Goal: Information Seeking & Learning: Learn about a topic

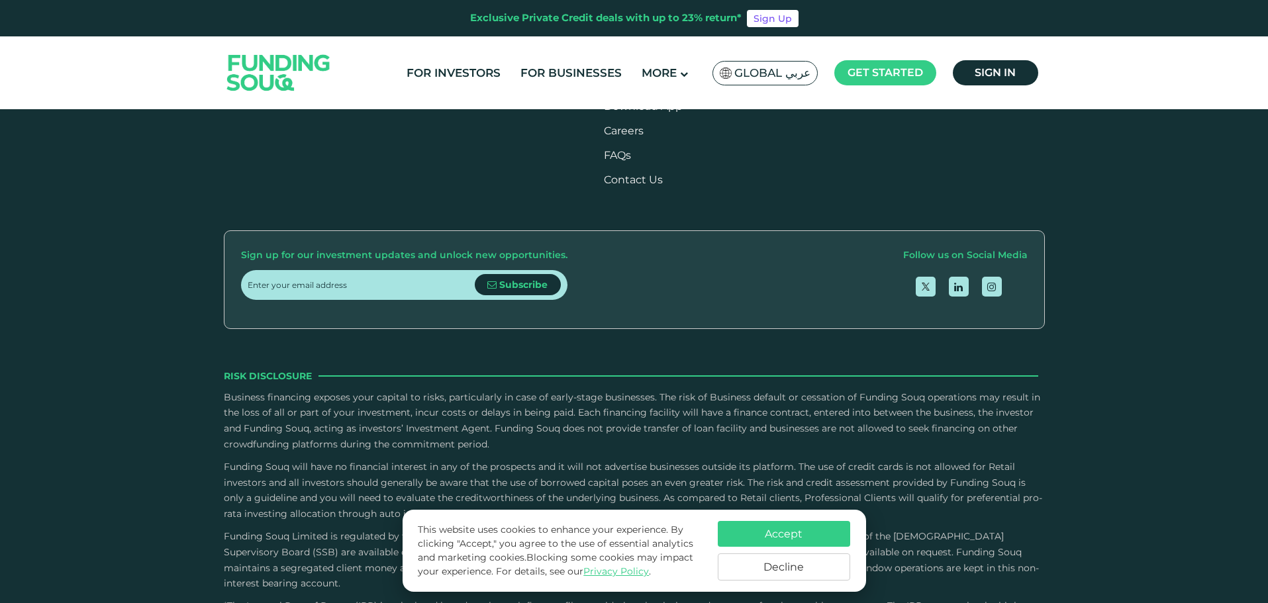
scroll to position [1617, 0]
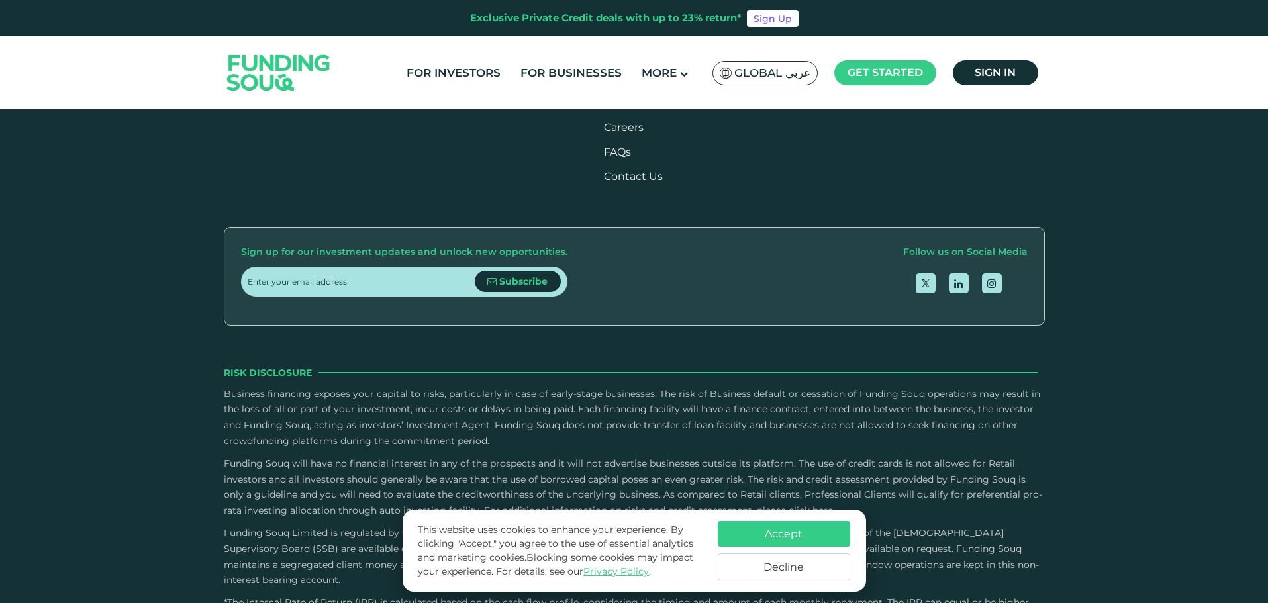
drag, startPoint x: 488, startPoint y: 209, endPoint x: 564, endPoint y: 221, distance: 77.2
drag, startPoint x: 564, startPoint y: 221, endPoint x: 462, endPoint y: 220, distance: 102.0
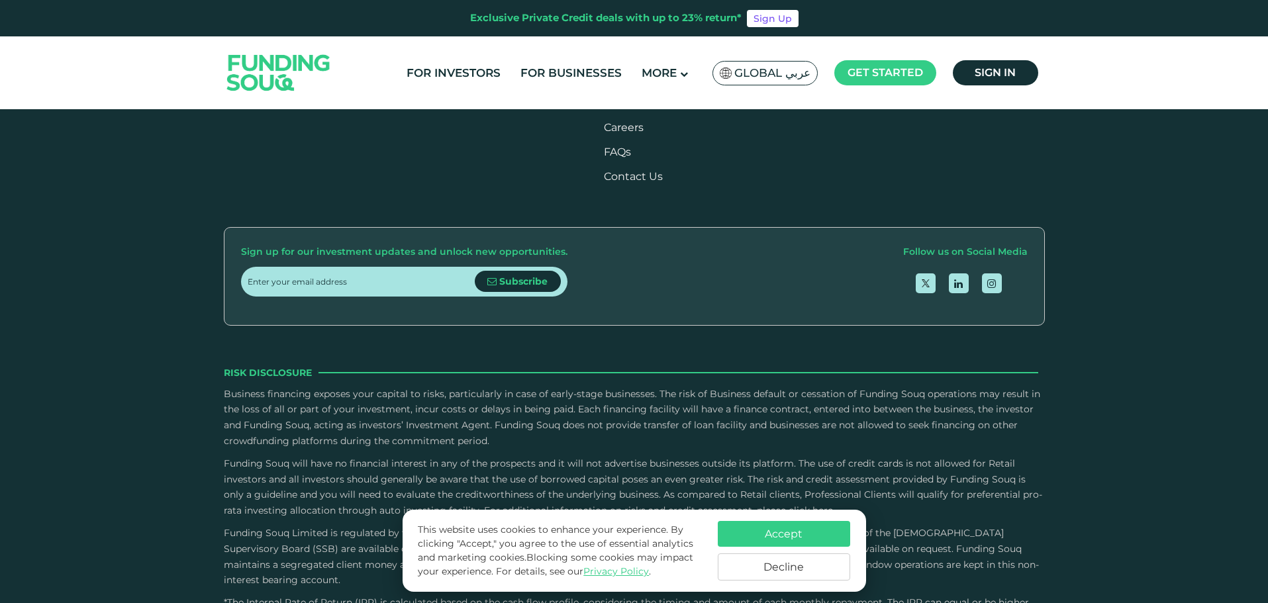
drag, startPoint x: 468, startPoint y: 218, endPoint x: 556, endPoint y: 215, distance: 87.5
drag, startPoint x: 569, startPoint y: 219, endPoint x: 475, endPoint y: 213, distance: 94.3
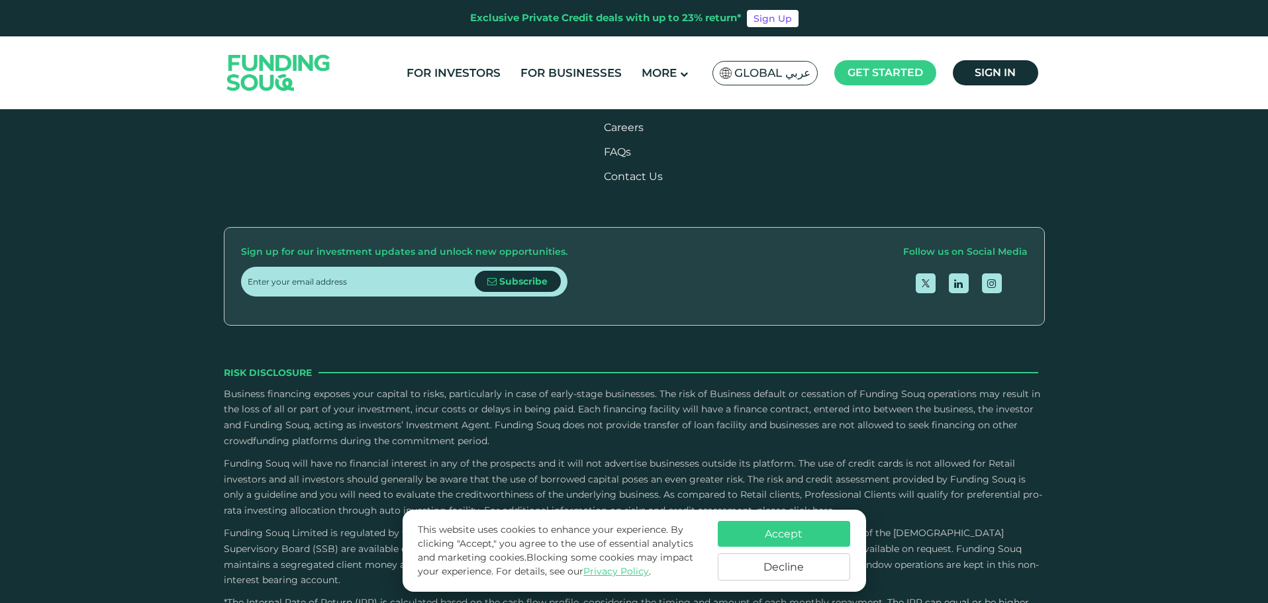
drag, startPoint x: 504, startPoint y: 215, endPoint x: 561, endPoint y: 215, distance: 56.9
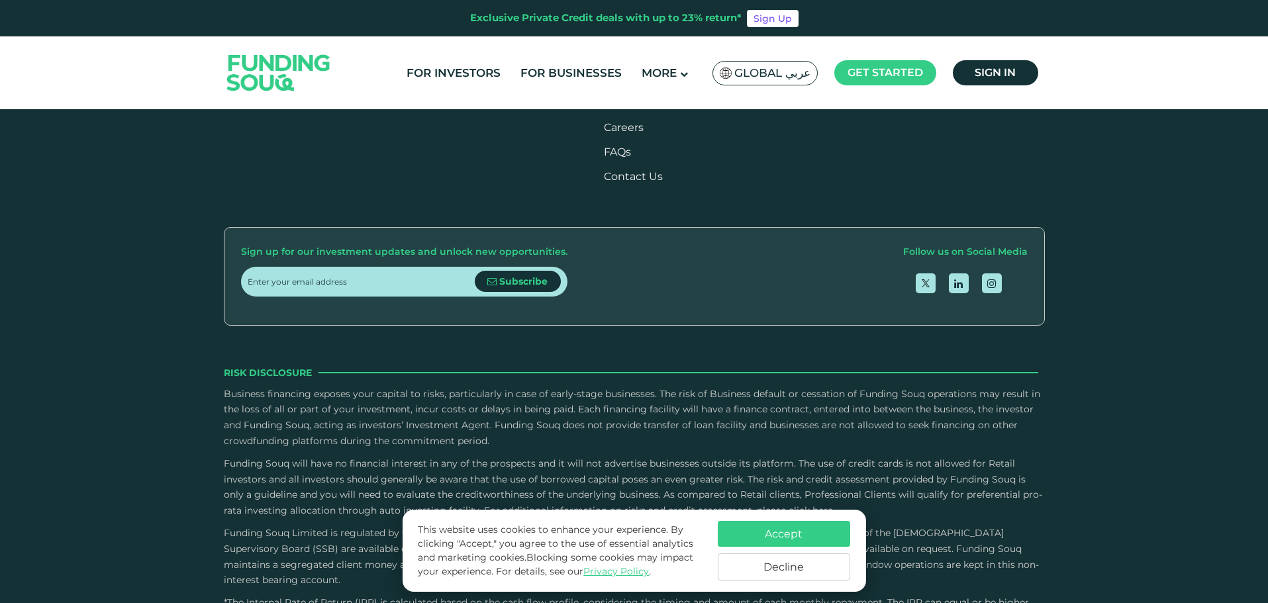
drag, startPoint x: 448, startPoint y: 262, endPoint x: 583, endPoint y: 252, distance: 136.1
drag, startPoint x: 513, startPoint y: 262, endPoint x: 450, endPoint y: 259, distance: 63.6
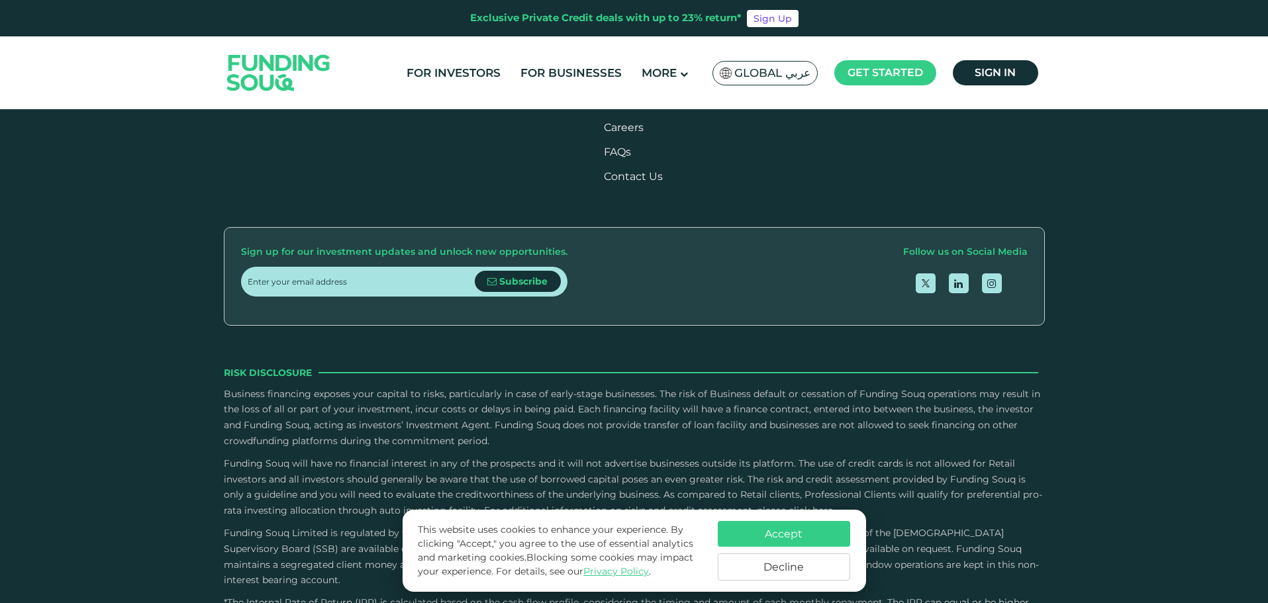
drag, startPoint x: 449, startPoint y: 259, endPoint x: 597, endPoint y: 256, distance: 148.3
drag, startPoint x: 583, startPoint y: 258, endPoint x: 462, endPoint y: 256, distance: 120.5
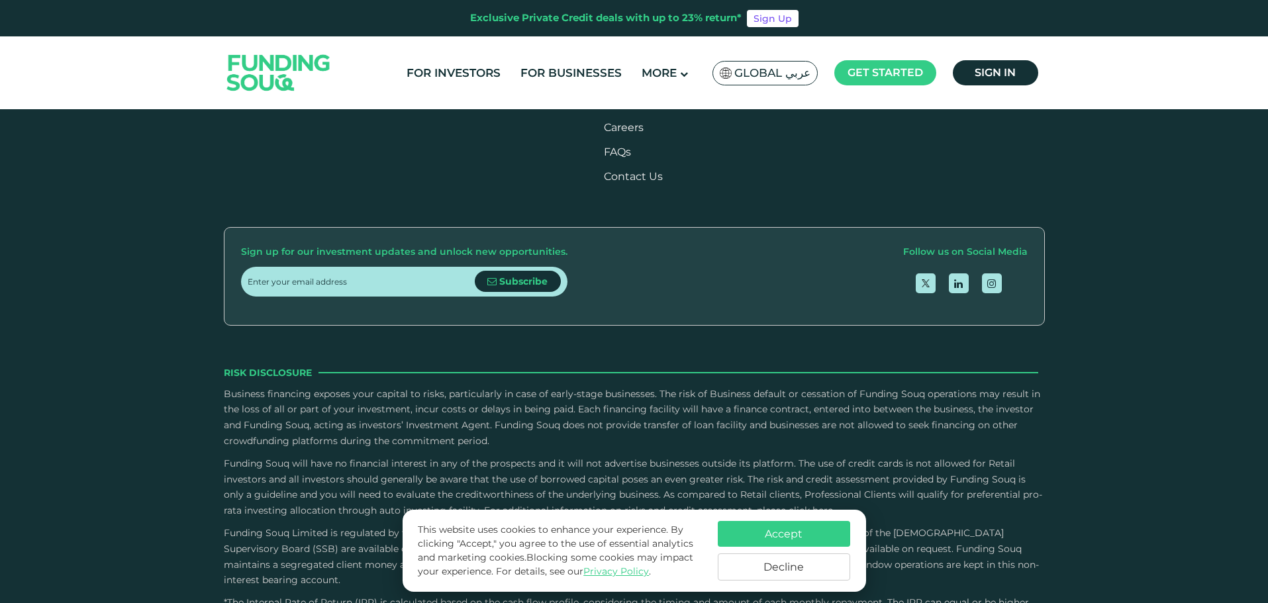
drag, startPoint x: 462, startPoint y: 256, endPoint x: 591, endPoint y: 261, distance: 128.5
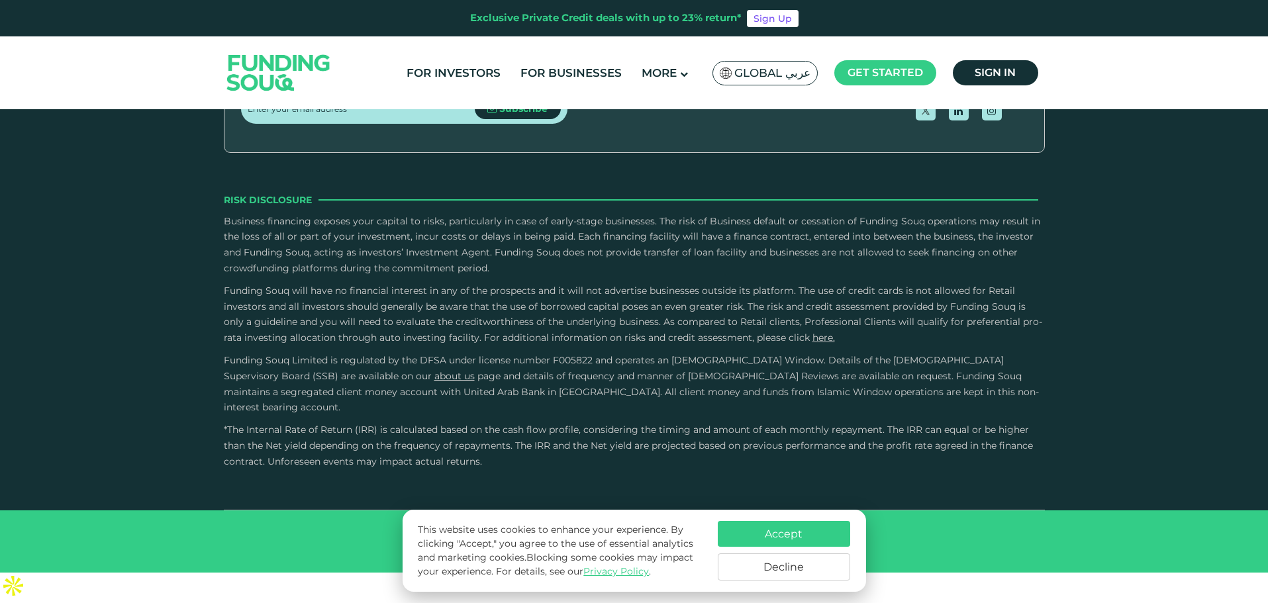
type tc-range-slider "4"
type tc-range-slider "40000"
drag, startPoint x: 283, startPoint y: 301, endPoint x: 215, endPoint y: 314, distance: 70.0
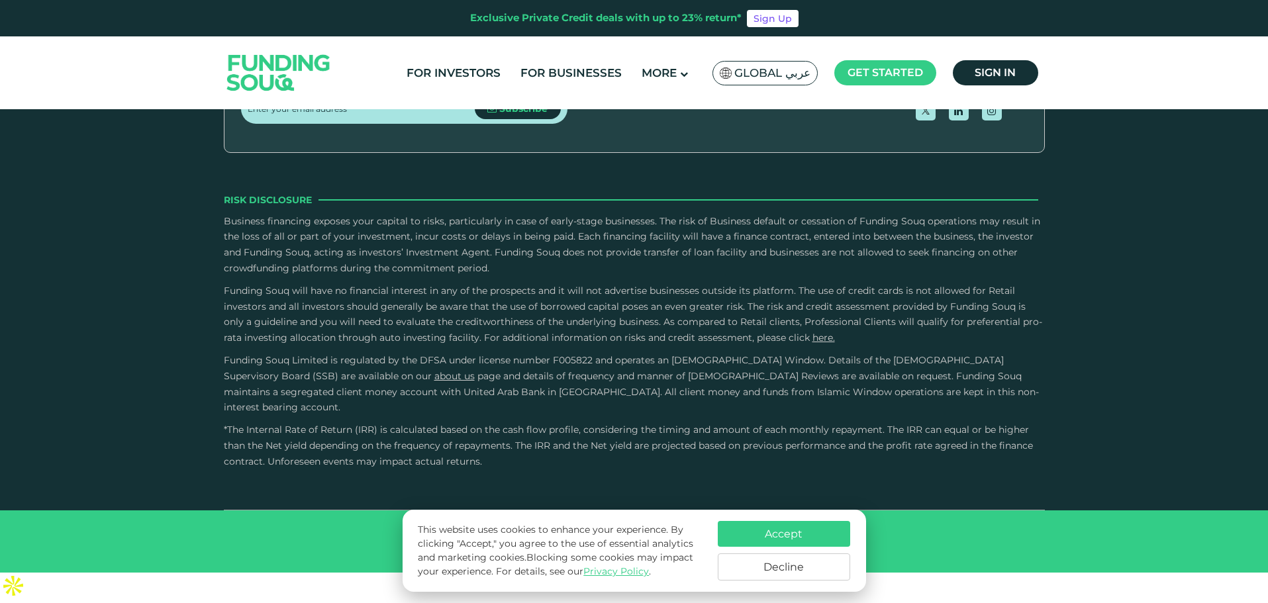
type tc-range-slider "670000"
click at [820, 533] on button "Accept" at bounding box center [784, 534] width 132 height 26
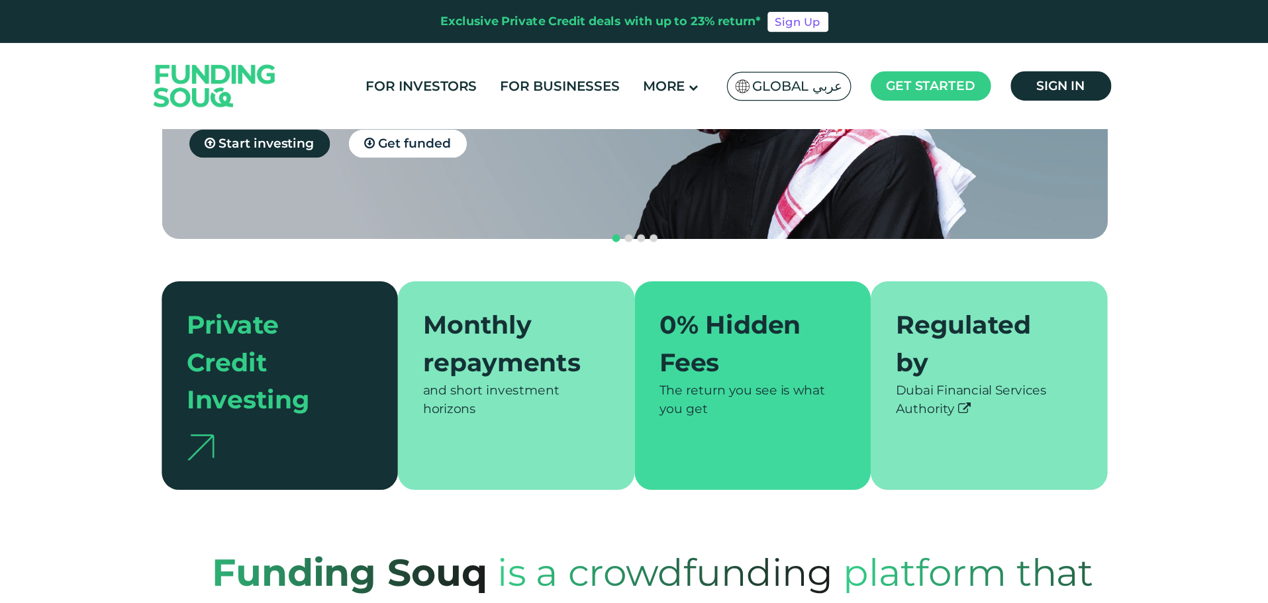
scroll to position [0, 0]
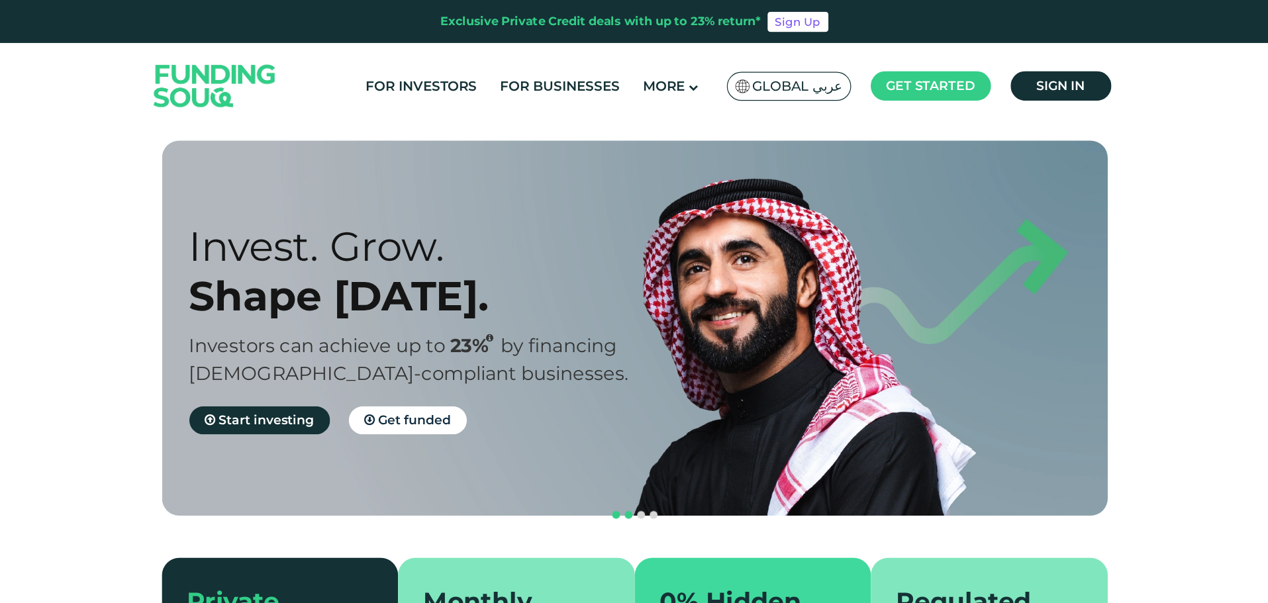
click at [630, 431] on button "navigation" at bounding box center [629, 436] width 11 height 11
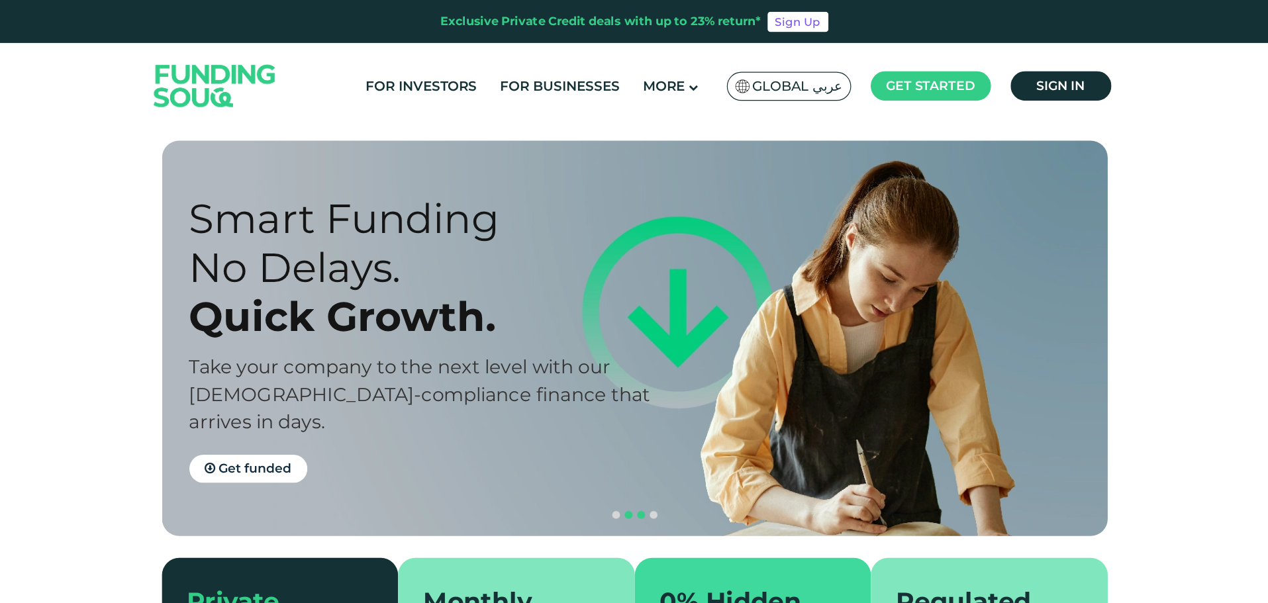
click at [642, 433] on span "navigation" at bounding box center [639, 436] width 7 height 7
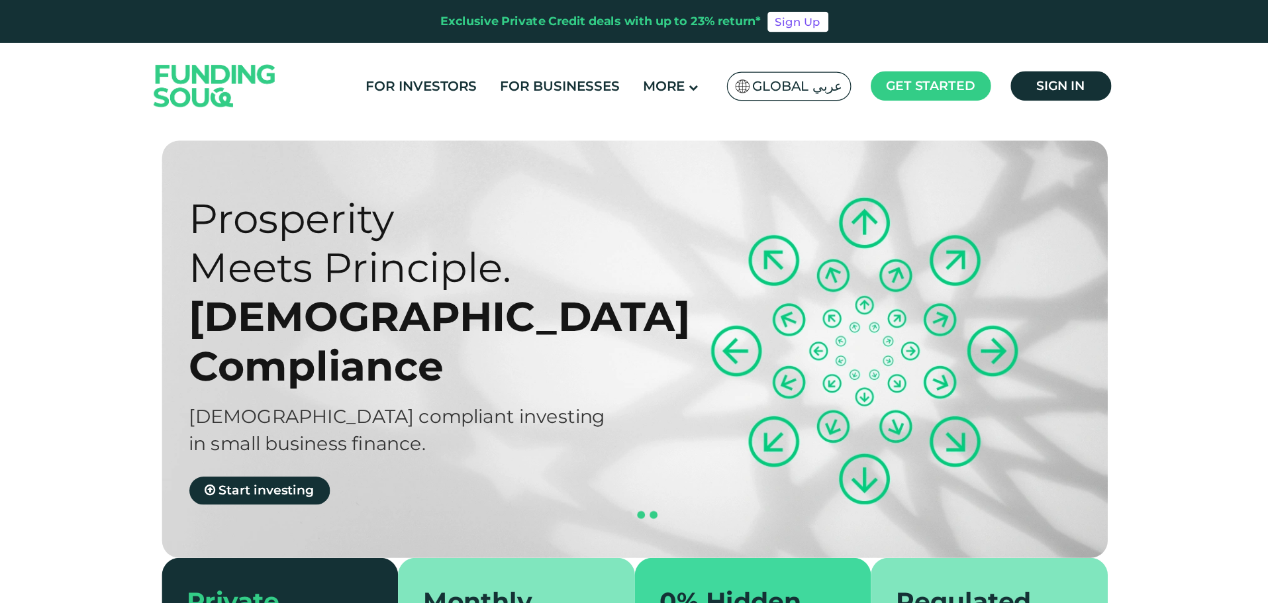
click at [652, 433] on span "navigation" at bounding box center [650, 436] width 7 height 7
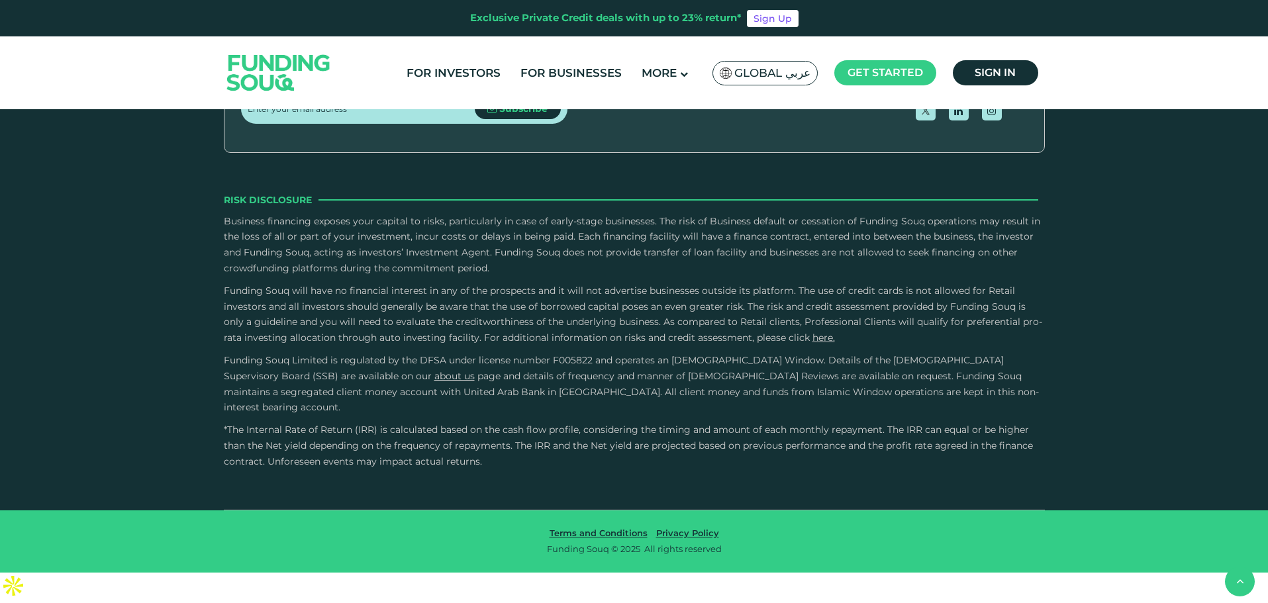
type tc-range-slider "4"
drag, startPoint x: 799, startPoint y: 401, endPoint x: 632, endPoint y: 416, distance: 167.6
drag, startPoint x: 540, startPoint y: 418, endPoint x: 425, endPoint y: 438, distance: 116.3
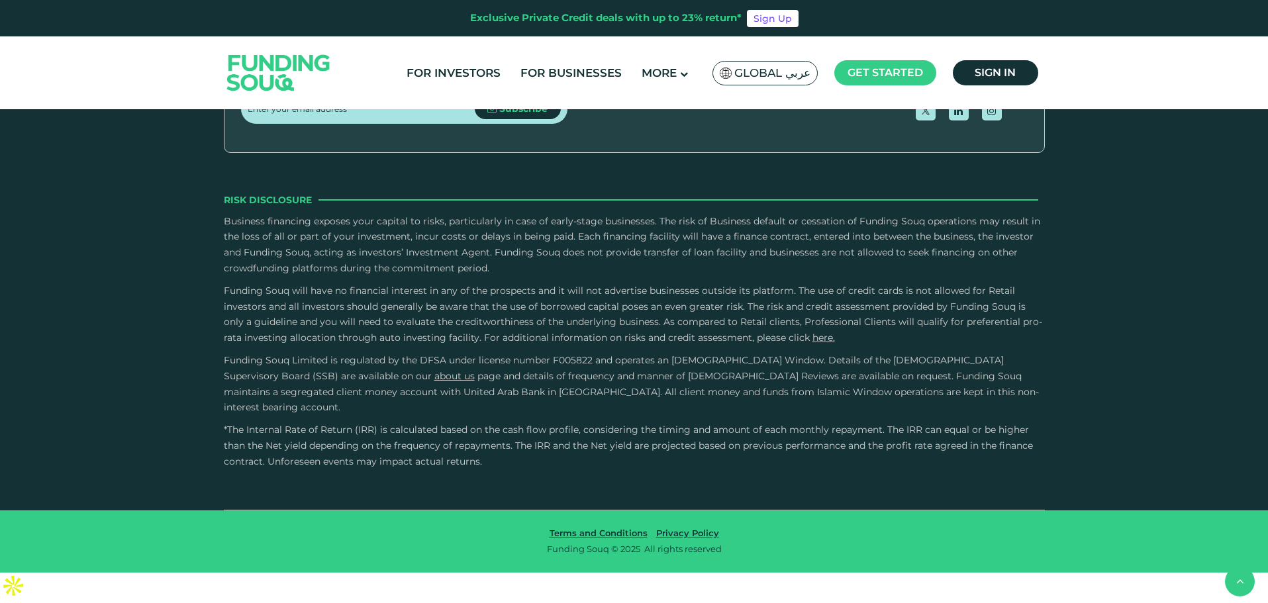
drag, startPoint x: 542, startPoint y: 393, endPoint x: 493, endPoint y: 401, distance: 49.6
drag, startPoint x: 650, startPoint y: 383, endPoint x: 452, endPoint y: 391, distance: 198.1
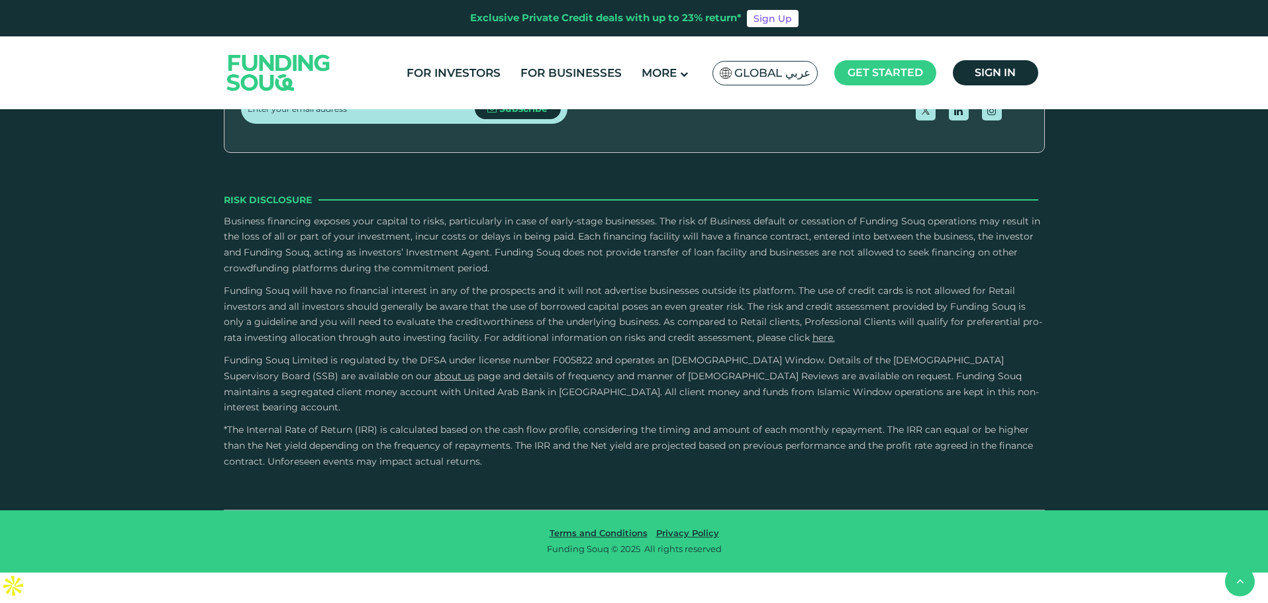
drag, startPoint x: 636, startPoint y: 376, endPoint x: 437, endPoint y: 377, distance: 198.6
drag, startPoint x: 577, startPoint y: 373, endPoint x: 432, endPoint y: 363, distance: 144.7
drag, startPoint x: 490, startPoint y: 365, endPoint x: 412, endPoint y: 363, distance: 78.2
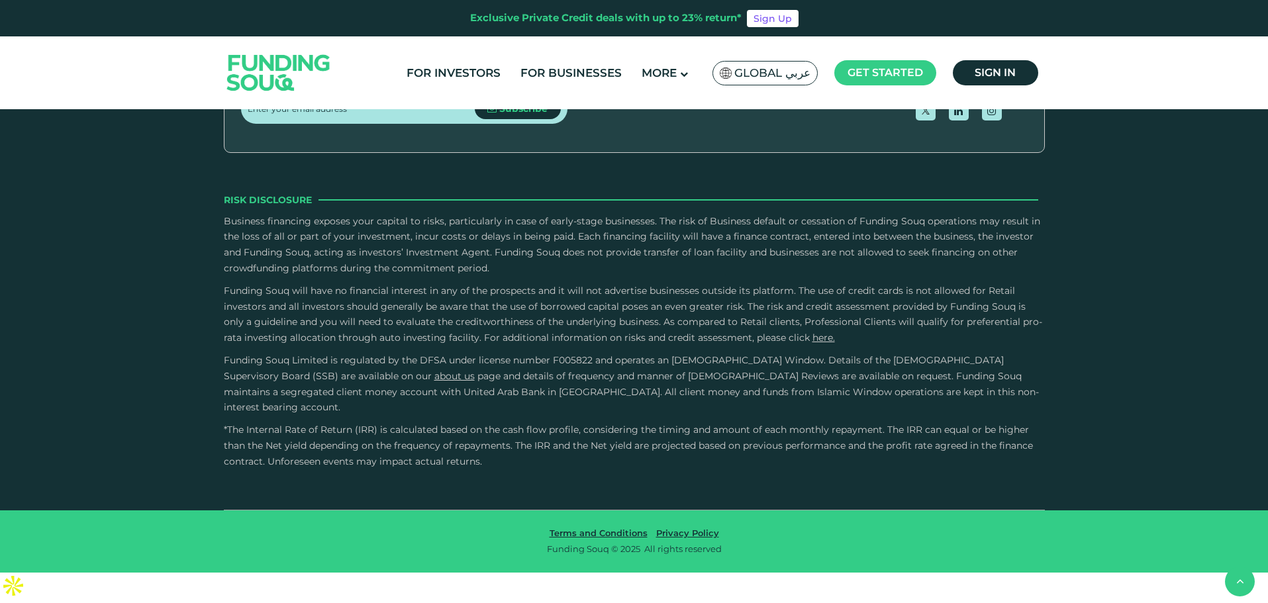
drag, startPoint x: 572, startPoint y: 369, endPoint x: 387, endPoint y: 374, distance: 185.4
drag, startPoint x: 550, startPoint y: 377, endPoint x: 375, endPoint y: 384, distance: 174.9
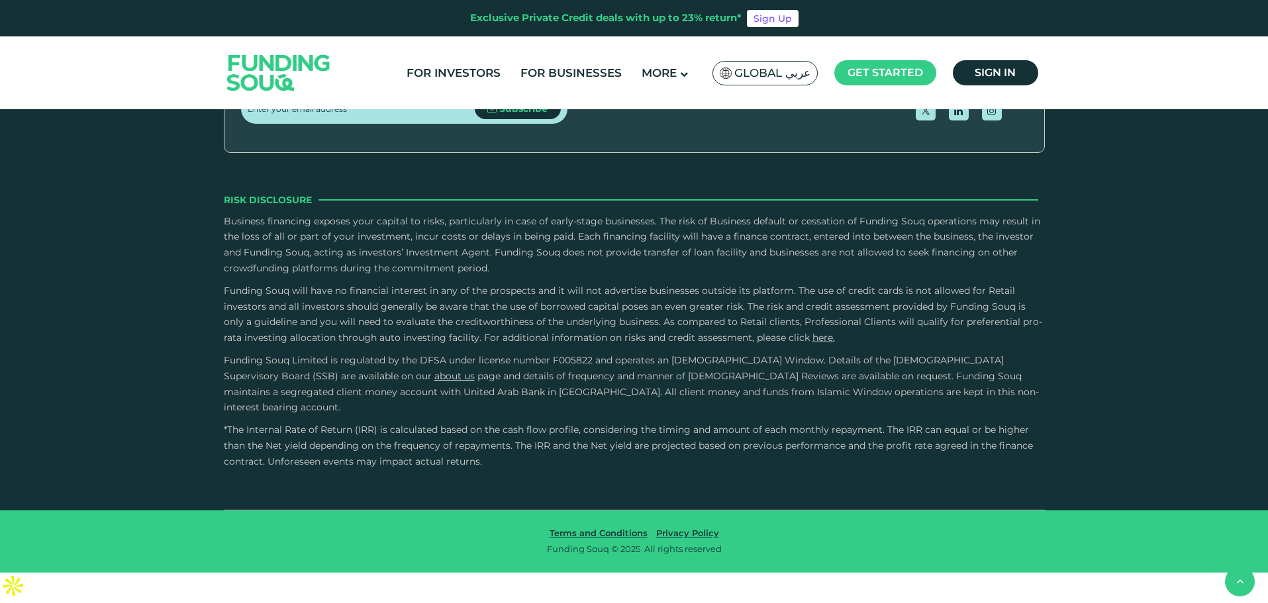
drag, startPoint x: 365, startPoint y: 384, endPoint x: 323, endPoint y: 385, distance: 41.7
drag, startPoint x: 497, startPoint y: 381, endPoint x: 302, endPoint y: 391, distance: 194.9
drag, startPoint x: 457, startPoint y: 392, endPoint x: 273, endPoint y: 398, distance: 184.2
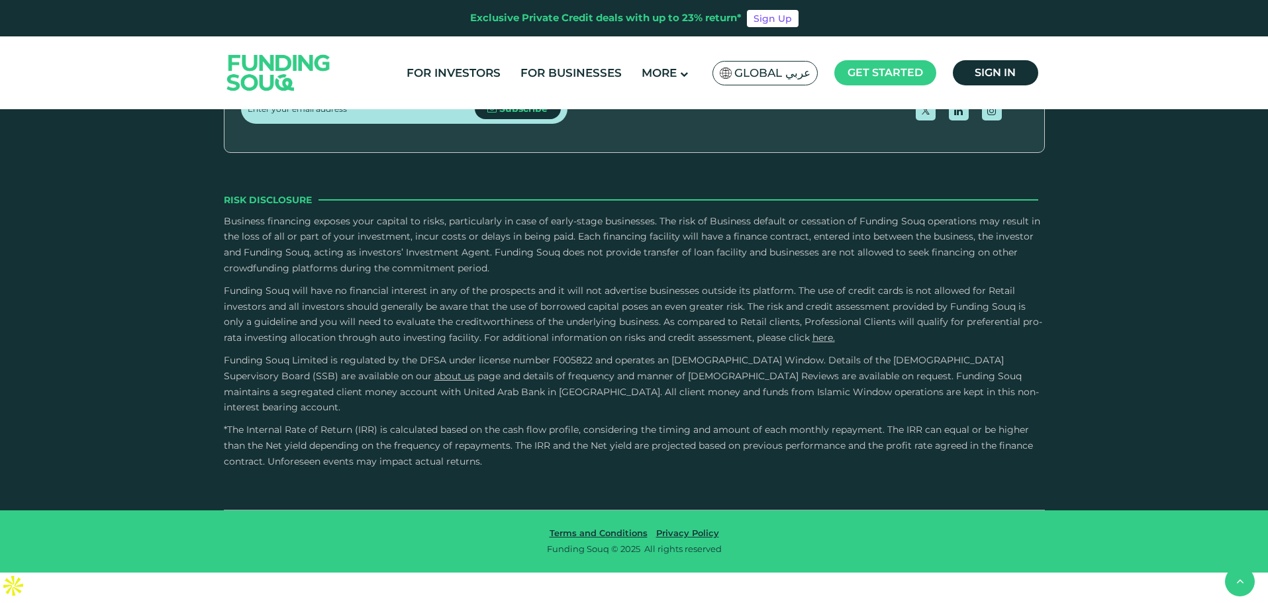
drag, startPoint x: 455, startPoint y: 393, endPoint x: 263, endPoint y: 393, distance: 192.0
drag, startPoint x: 391, startPoint y: 392, endPoint x: 233, endPoint y: 390, distance: 158.3
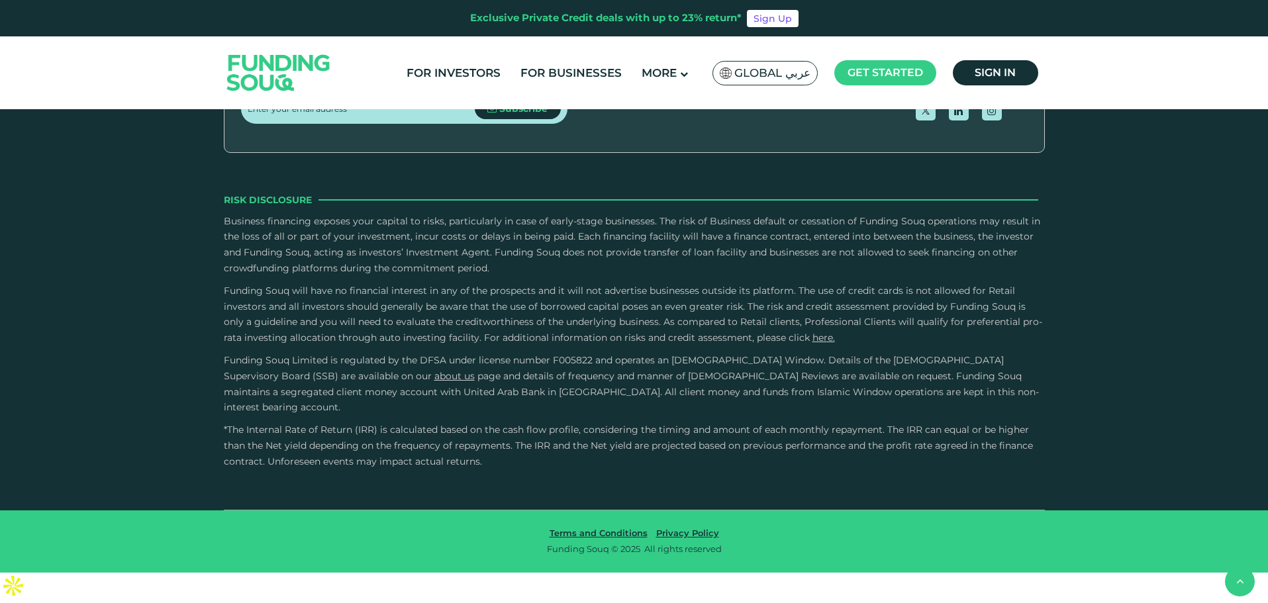
drag, startPoint x: 414, startPoint y: 393, endPoint x: 258, endPoint y: 385, distance: 157.1
drag, startPoint x: 410, startPoint y: 392, endPoint x: 211, endPoint y: 401, distance: 198.8
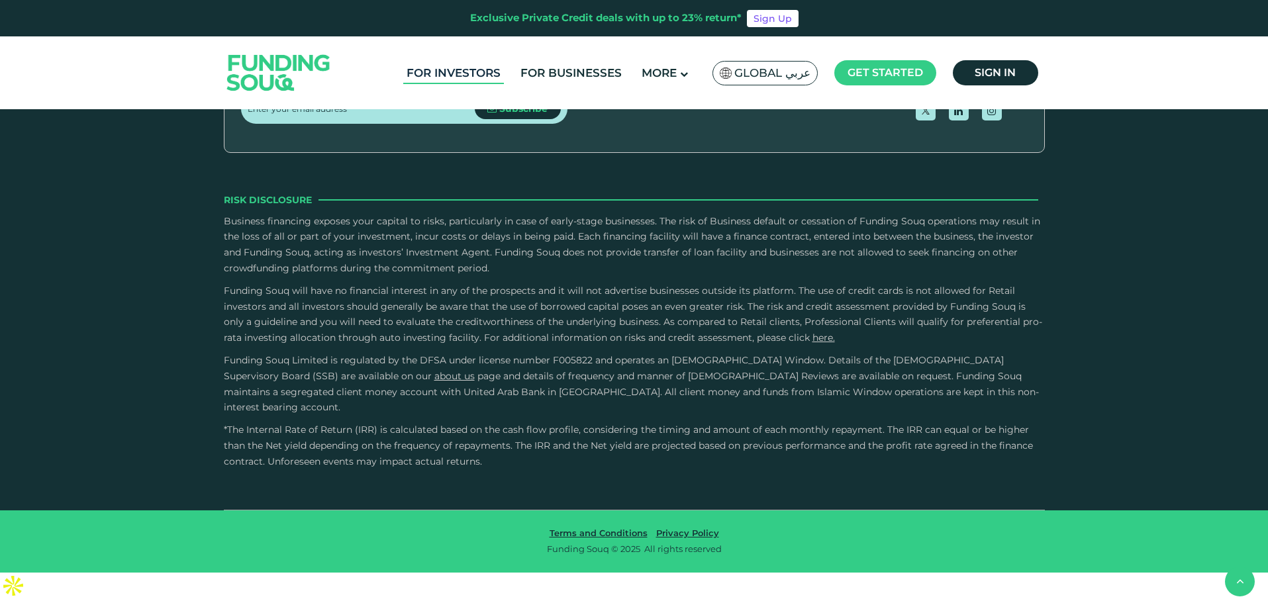
click at [477, 73] on link "For Investors" at bounding box center [453, 73] width 101 height 22
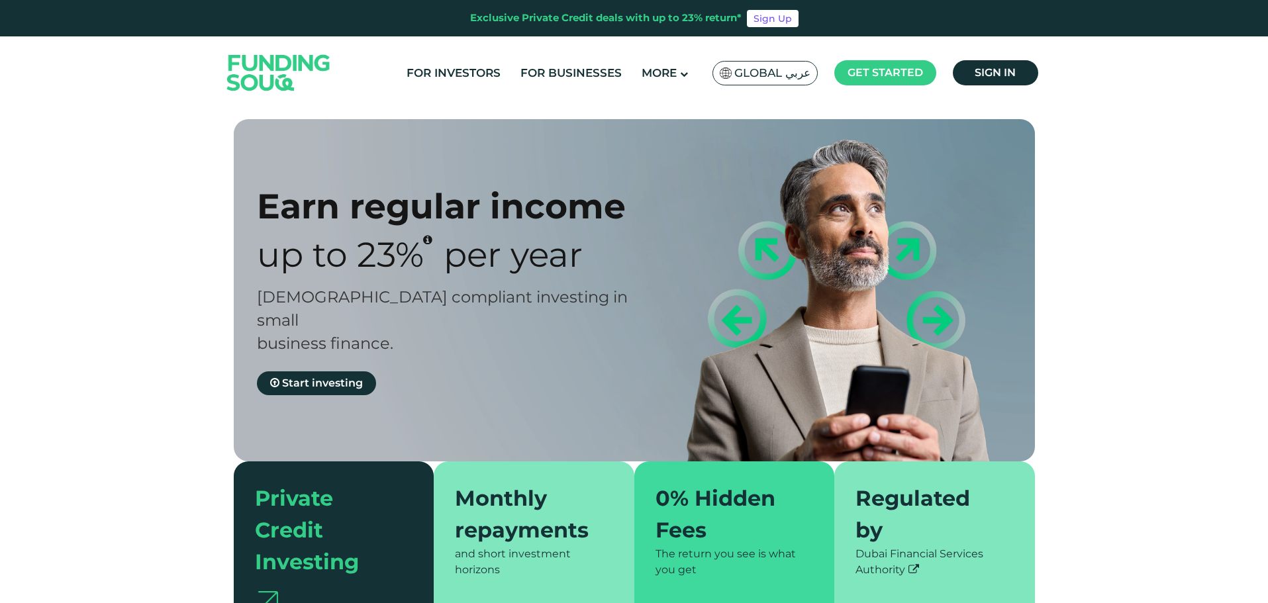
type tc-range-slider "4"
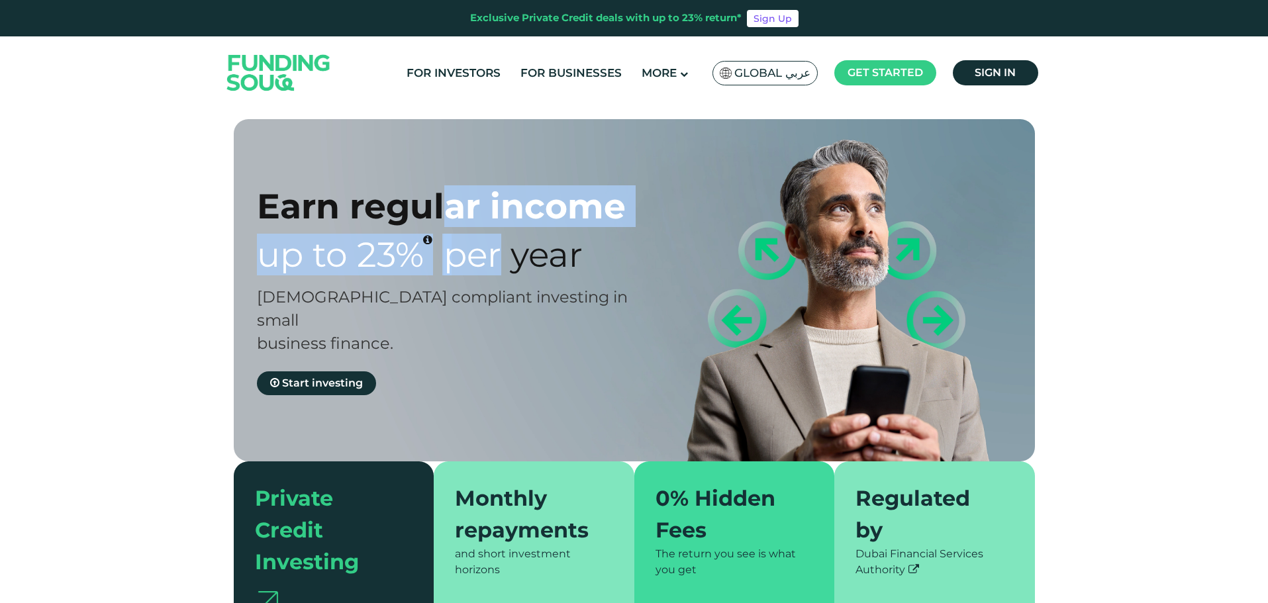
drag, startPoint x: 446, startPoint y: 208, endPoint x: 560, endPoint y: 266, distance: 127.9
click at [559, 266] on h1 "Earn regular income Up to 23% Per Year" at bounding box center [457, 230] width 401 height 90
click at [559, 266] on span "Per Year" at bounding box center [513, 255] width 139 height 42
drag, startPoint x: 571, startPoint y: 265, endPoint x: 369, endPoint y: 193, distance: 214.5
click at [369, 193] on h1 "Earn regular income Up to 23% Per Year" at bounding box center [457, 230] width 401 height 90
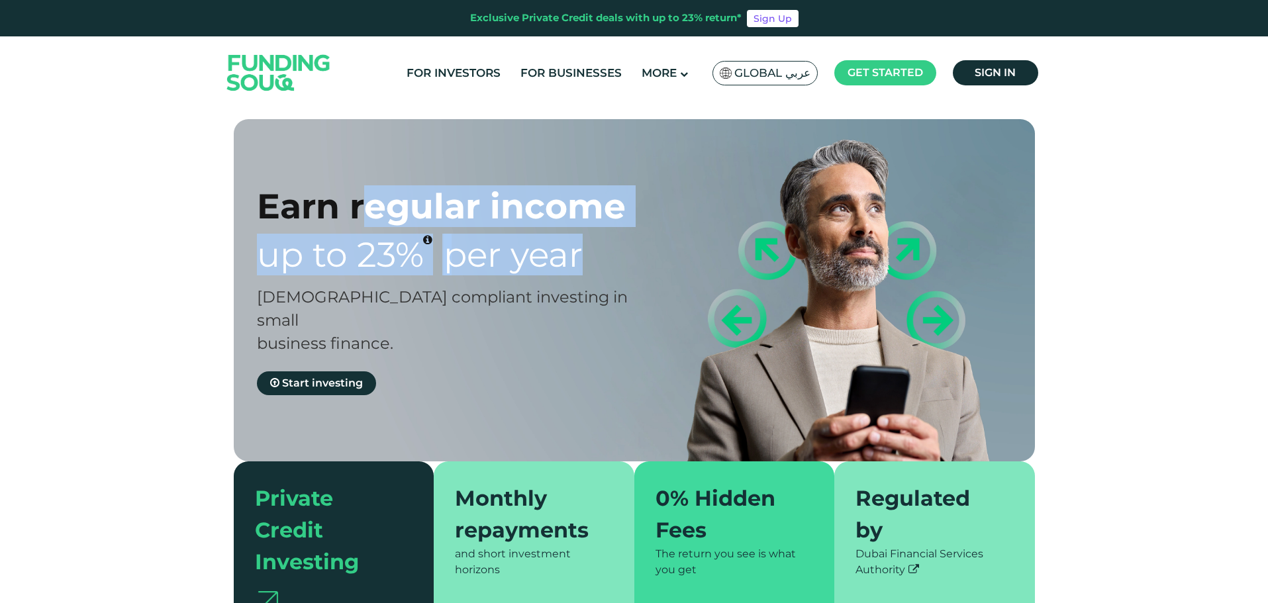
click at [369, 193] on div "Earn regular income" at bounding box center [457, 206] width 401 height 42
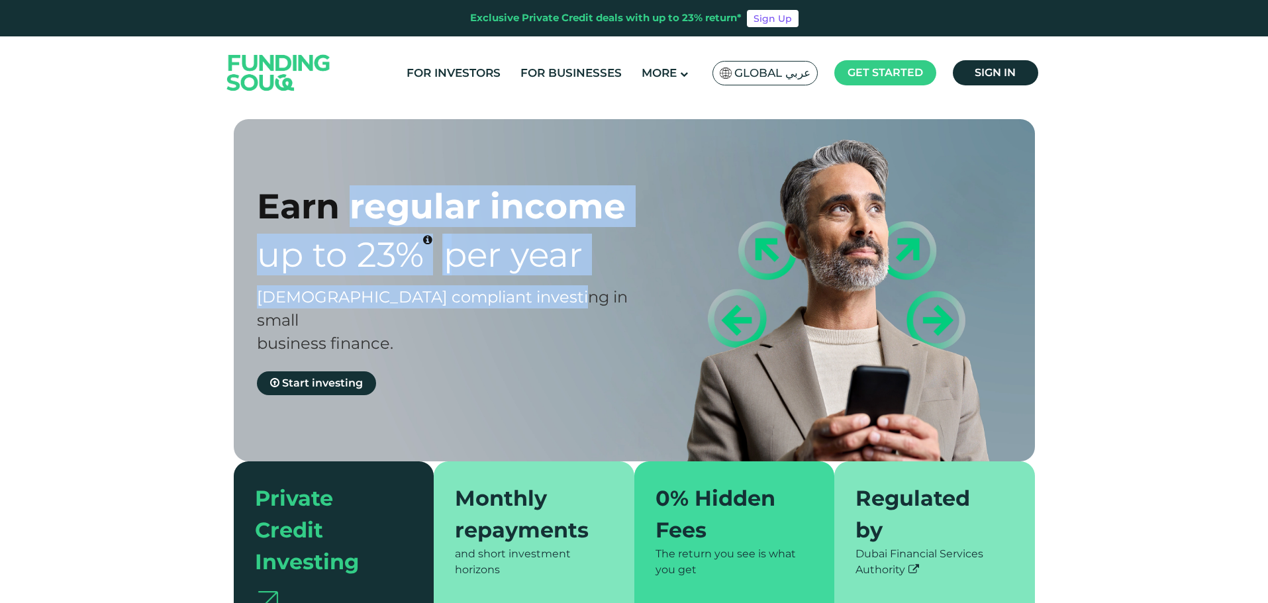
drag, startPoint x: 369, startPoint y: 193, endPoint x: 575, endPoint y: 279, distance: 223.8
click at [575, 279] on div "Earn regular income Up to 23% Per Year Sharia compliant investing in small busi…" at bounding box center [457, 290] width 401 height 210
drag, startPoint x: 436, startPoint y: 249, endPoint x: 321, endPoint y: 201, distance: 124.9
click at [322, 201] on div "Earn regular income Up to 23% Per Year Sharia compliant investing in small busi…" at bounding box center [457, 290] width 401 height 210
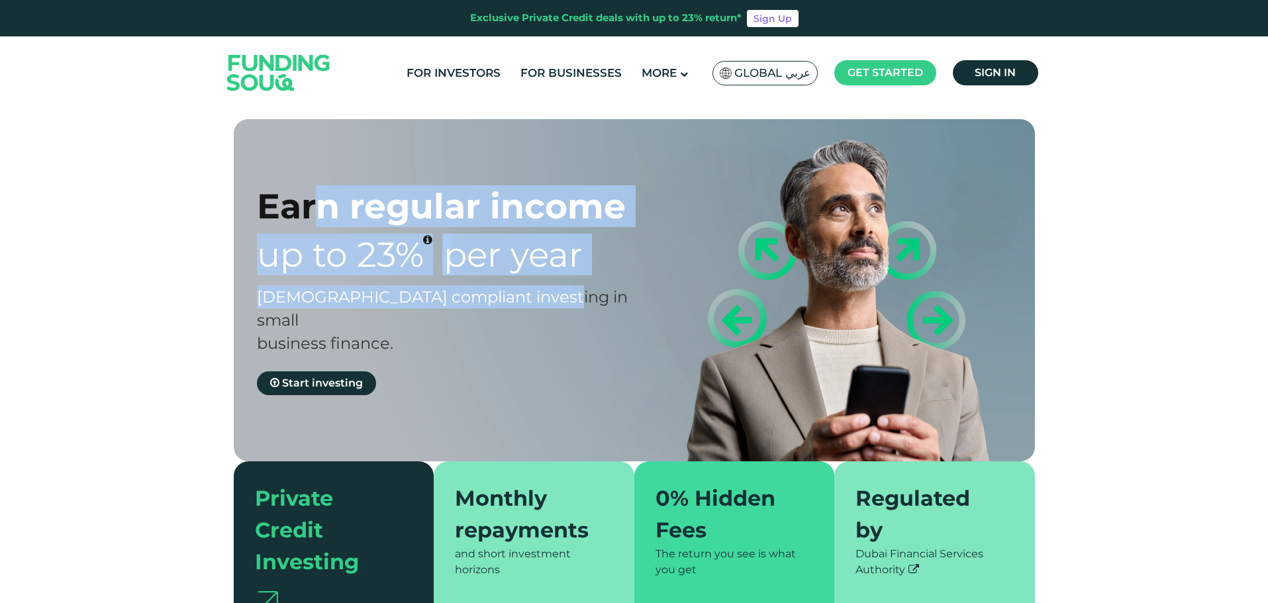
click at [321, 201] on div "Earn regular income" at bounding box center [457, 206] width 401 height 42
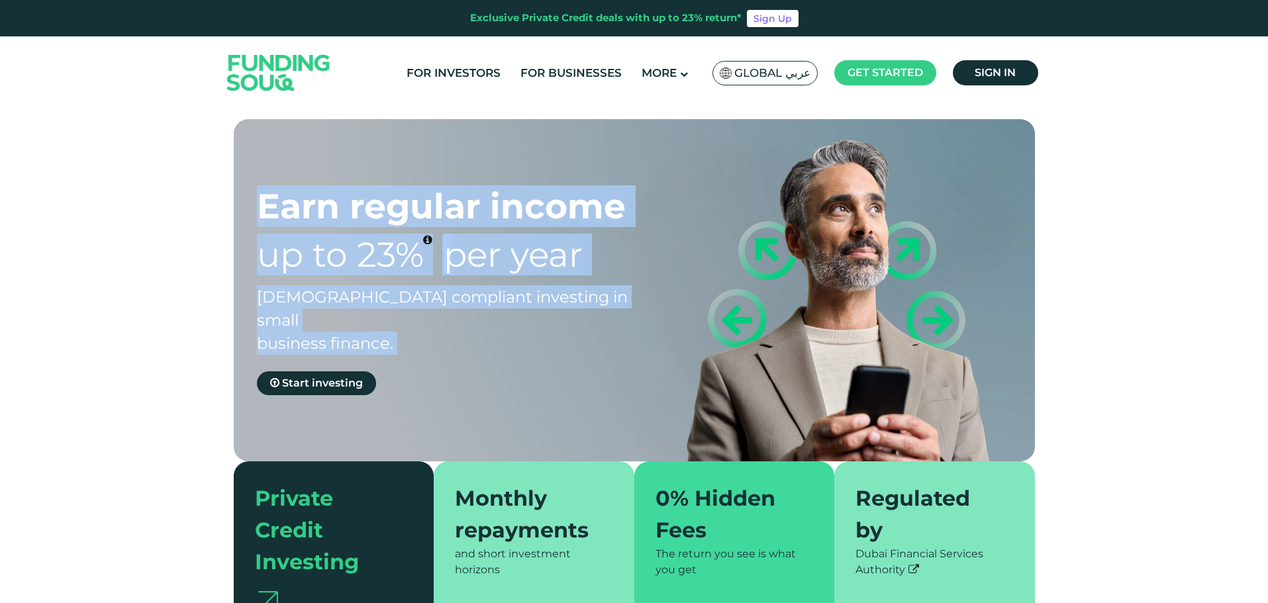
drag, startPoint x: 321, startPoint y: 201, endPoint x: 423, endPoint y: 315, distance: 153.4
click at [423, 315] on div "Earn regular income Up to 23% Per Year Sharia compliant investing in small busi…" at bounding box center [457, 290] width 401 height 210
click at [423, 315] on div "Sharia compliant investing in small business finance." at bounding box center [457, 320] width 401 height 70
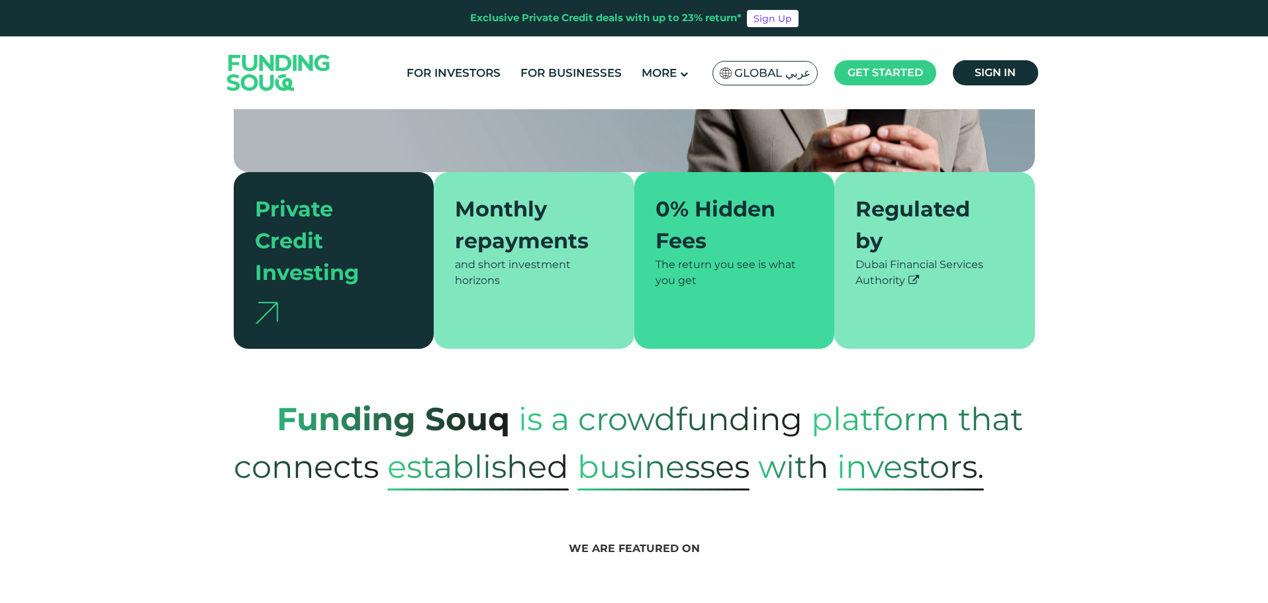
scroll to position [290, 0]
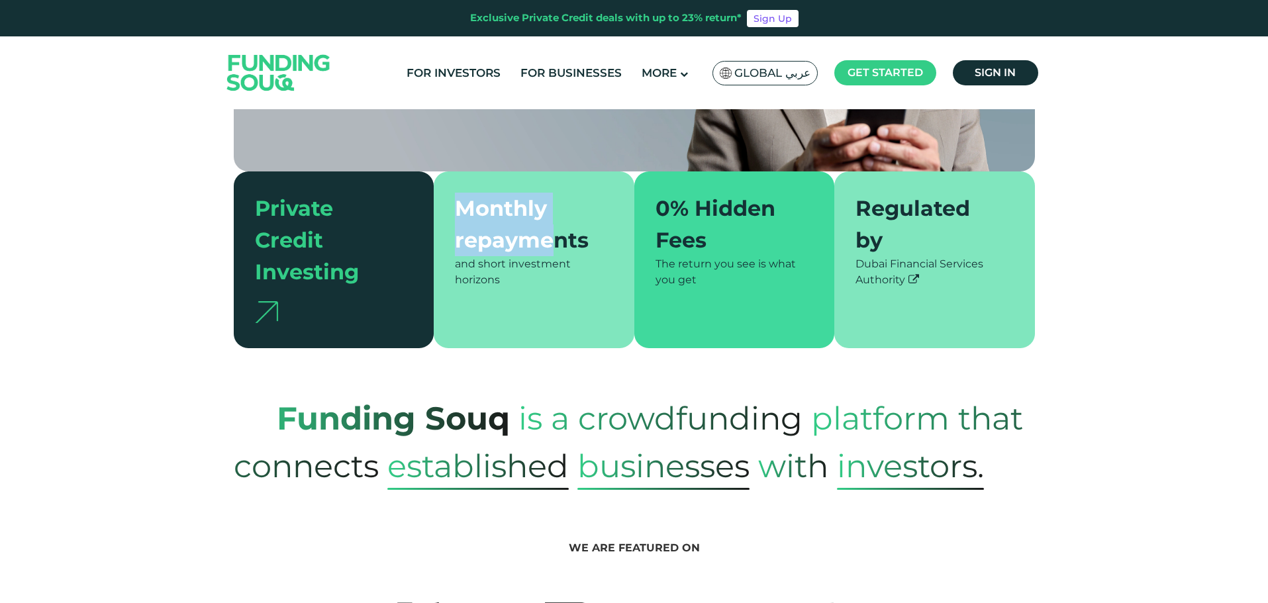
drag, startPoint x: 556, startPoint y: 231, endPoint x: 436, endPoint y: 187, distance: 127.6
click at [436, 187] on div "Monthly repayments and short investment horizons" at bounding box center [534, 259] width 201 height 177
drag, startPoint x: 436, startPoint y: 187, endPoint x: 628, endPoint y: 256, distance: 203.8
click at [628, 256] on div "Monthly repayments and short investment horizons" at bounding box center [534, 259] width 201 height 177
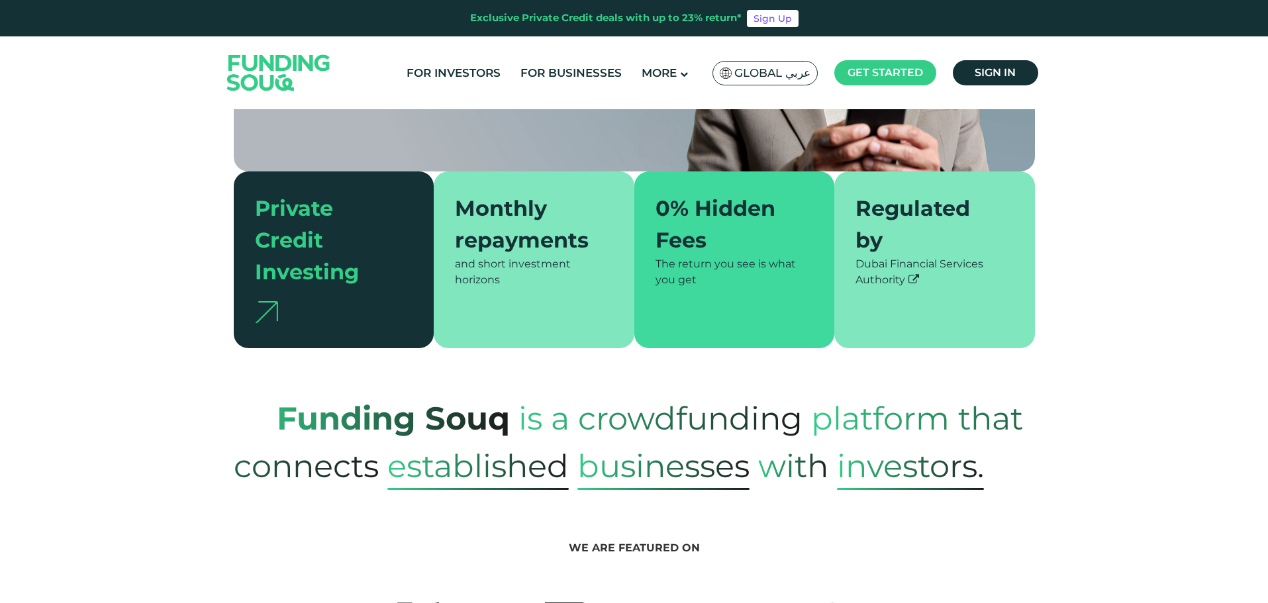
click at [626, 348] on section "Funding Souq is a crowdfunding platform that connects established Businesses wi…" at bounding box center [634, 419] width 1268 height 142
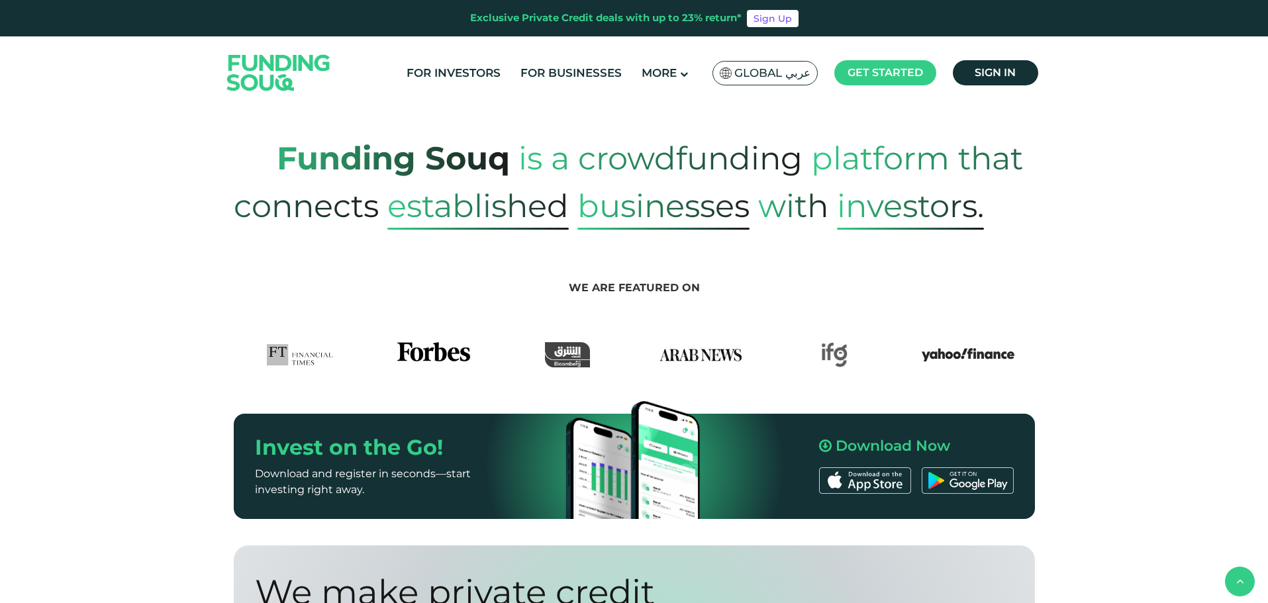
scroll to position [551, 0]
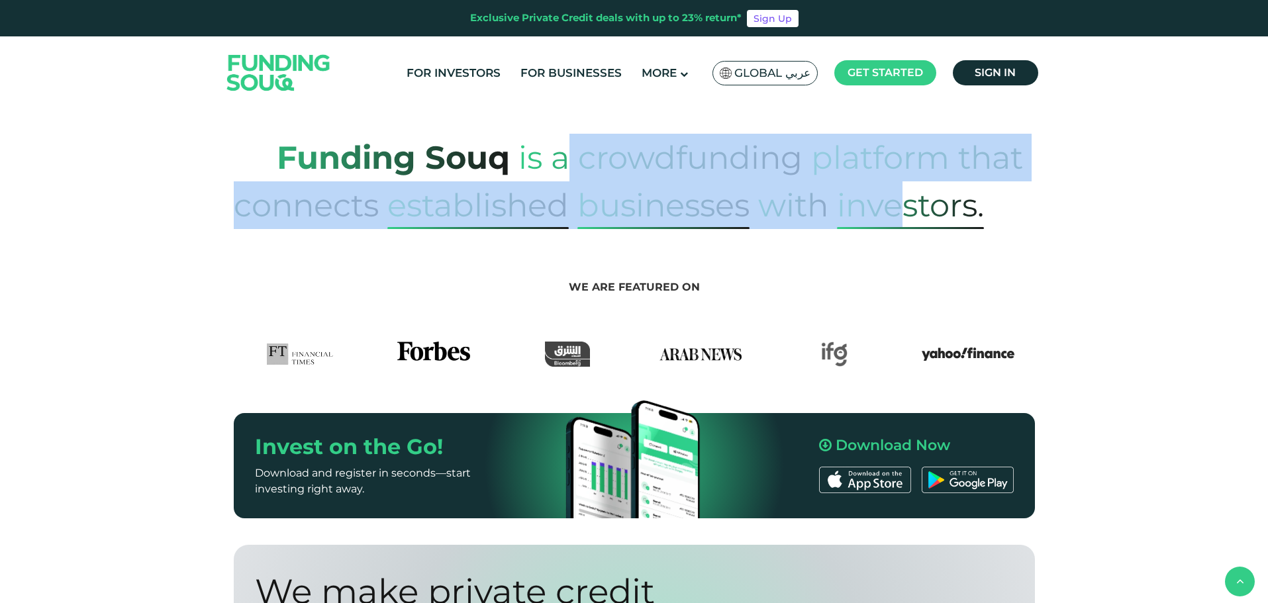
drag, startPoint x: 644, startPoint y: 156, endPoint x: 903, endPoint y: 172, distance: 260.1
click at [903, 172] on p "Funding Souq is a crowdfunding platform that connects established Businesses wi…" at bounding box center [634, 181] width 801 height 95
click at [903, 181] on span "Investors." at bounding box center [910, 205] width 147 height 48
drag, startPoint x: 959, startPoint y: 164, endPoint x: 650, endPoint y: 109, distance: 314.8
click at [650, 109] on div "Exclusive Private Credit deals with up to 23% return* Sign Up For Investors For…" at bounding box center [634, 558] width 1268 height 2218
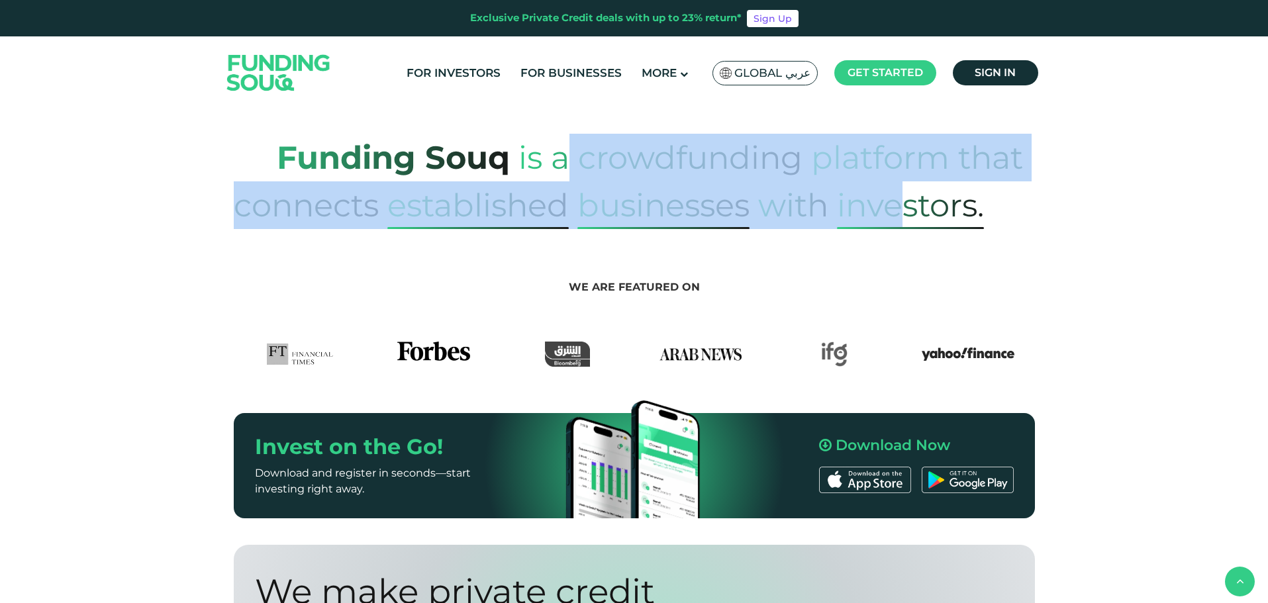
click at [650, 109] on div "For Investors For Businesses More About Us Global عربي" at bounding box center [634, 72] width 821 height 73
drag, startPoint x: 662, startPoint y: 126, endPoint x: 859, endPoint y: 177, distance: 203.3
click at [858, 179] on p "Funding Souq is a crowdfunding platform that connects established Businesses wi…" at bounding box center [634, 181] width 801 height 95
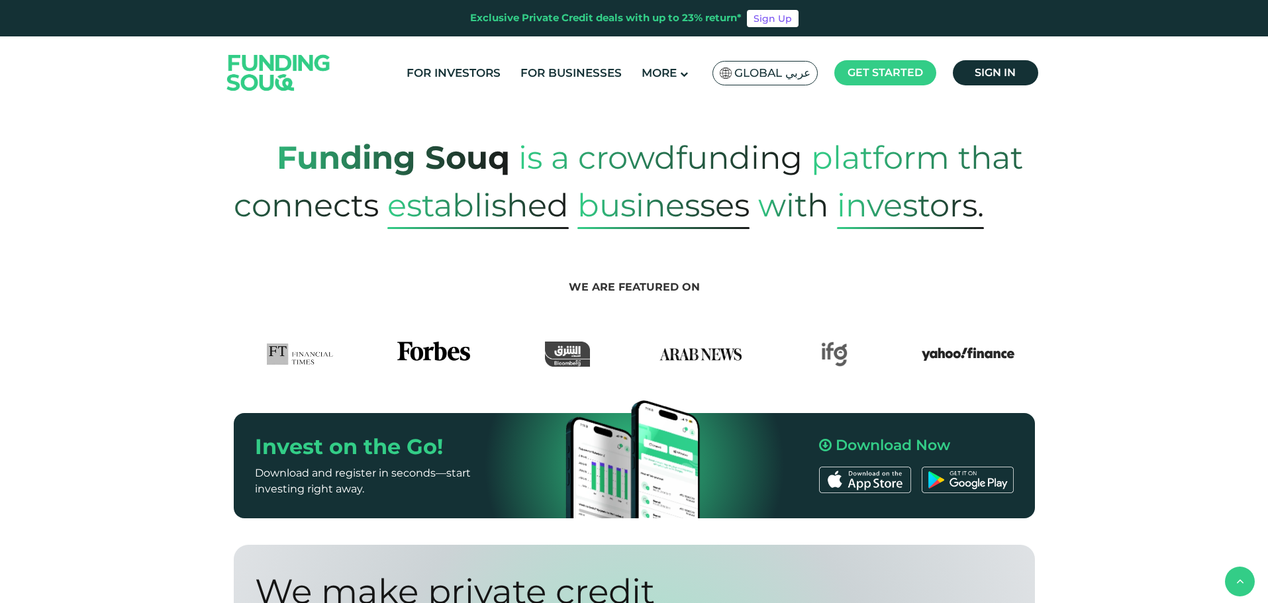
click at [859, 181] on span "Investors." at bounding box center [910, 205] width 147 height 48
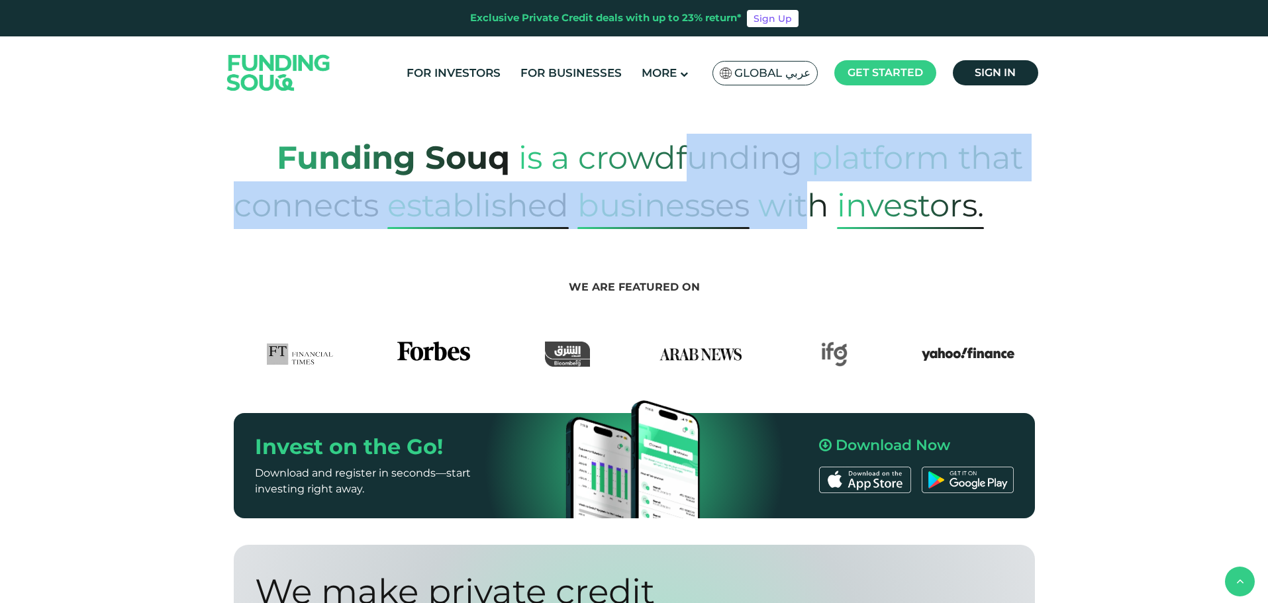
drag, startPoint x: 816, startPoint y: 179, endPoint x: 682, endPoint y: 126, distance: 144.7
click at [683, 134] on p "Funding Souq is a crowdfunding platform that connects established Businesses wi…" at bounding box center [634, 181] width 801 height 95
click at [682, 126] on span "is a crowdfunding" at bounding box center [660, 157] width 284 height 65
drag, startPoint x: 682, startPoint y: 126, endPoint x: 795, endPoint y: 183, distance: 126.4
click at [795, 184] on p "Funding Souq is a crowdfunding platform that connects established Businesses wi…" at bounding box center [634, 181] width 801 height 95
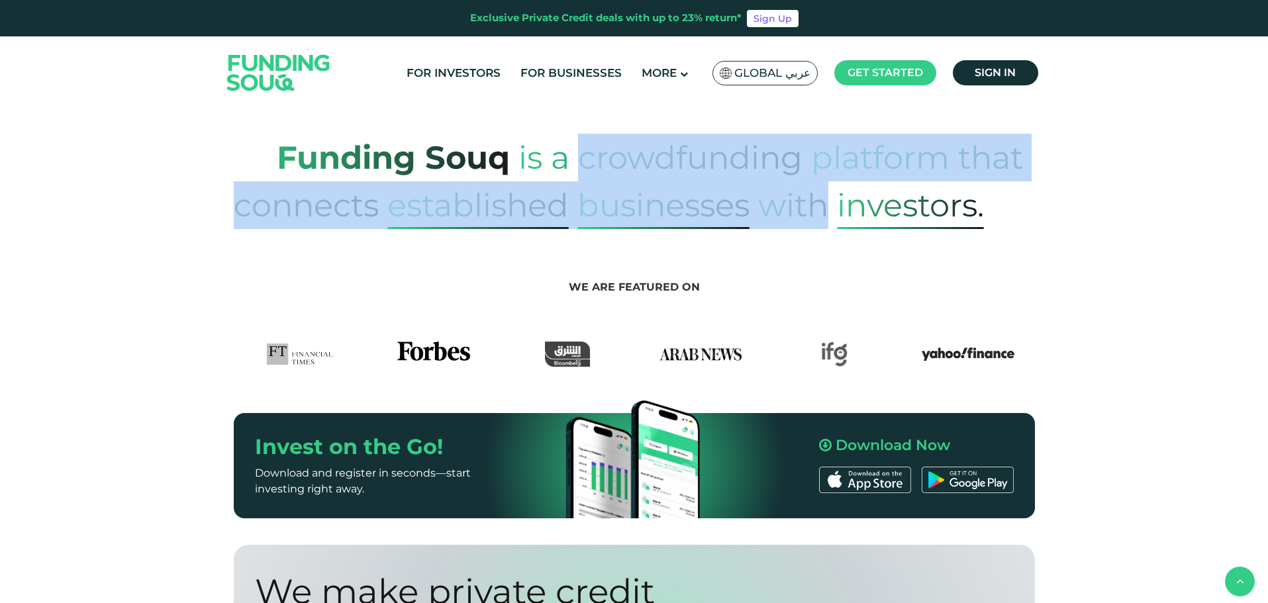
click at [795, 183] on span "with" at bounding box center [793, 205] width 70 height 65
drag, startPoint x: 795, startPoint y: 183, endPoint x: 557, endPoint y: 121, distance: 245.2
click at [557, 134] on p "Funding Souq is a crowdfunding platform that connects established Businesses wi…" at bounding box center [634, 181] width 801 height 95
click at [557, 125] on span "is a crowdfunding" at bounding box center [660, 157] width 284 height 65
drag, startPoint x: 557, startPoint y: 121, endPoint x: 774, endPoint y: 196, distance: 229.3
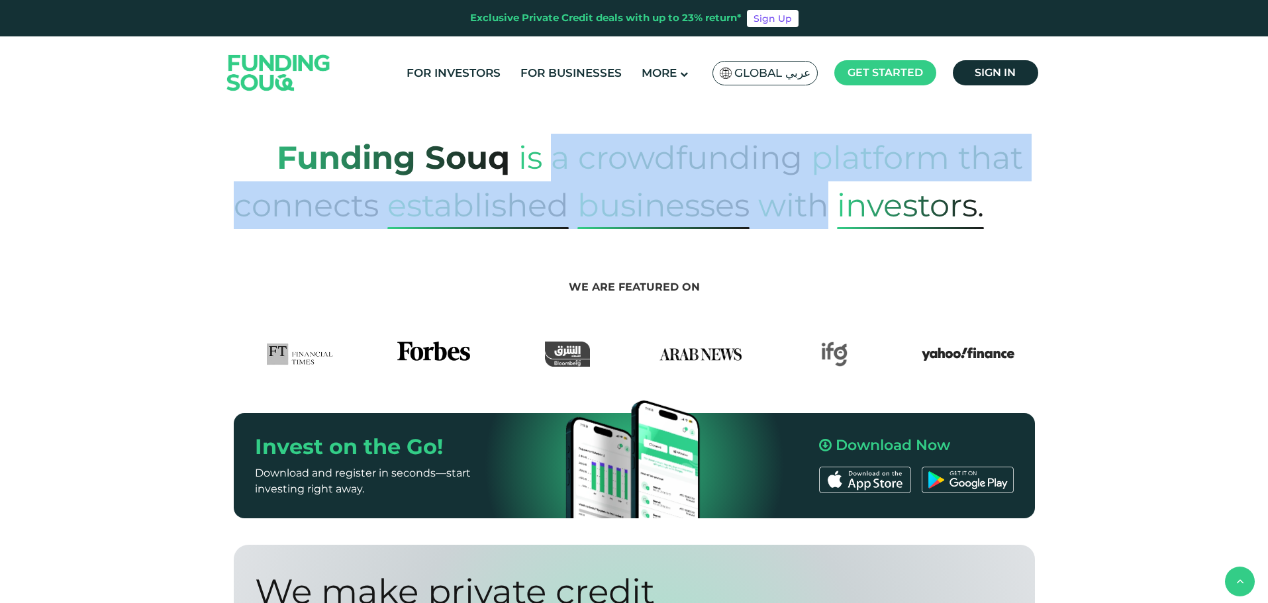
click at [773, 196] on p "Funding Souq is a crowdfunding platform that connects established Businesses wi…" at bounding box center [634, 181] width 801 height 95
click at [774, 195] on span "with" at bounding box center [793, 205] width 70 height 65
drag, startPoint x: 774, startPoint y: 195, endPoint x: 524, endPoint y: 147, distance: 254.9
click at [524, 147] on p "Funding Souq is a crowdfunding platform that connects established Businesses wi…" at bounding box center [634, 181] width 801 height 95
click at [524, 147] on span "is a crowdfunding" at bounding box center [660, 157] width 284 height 65
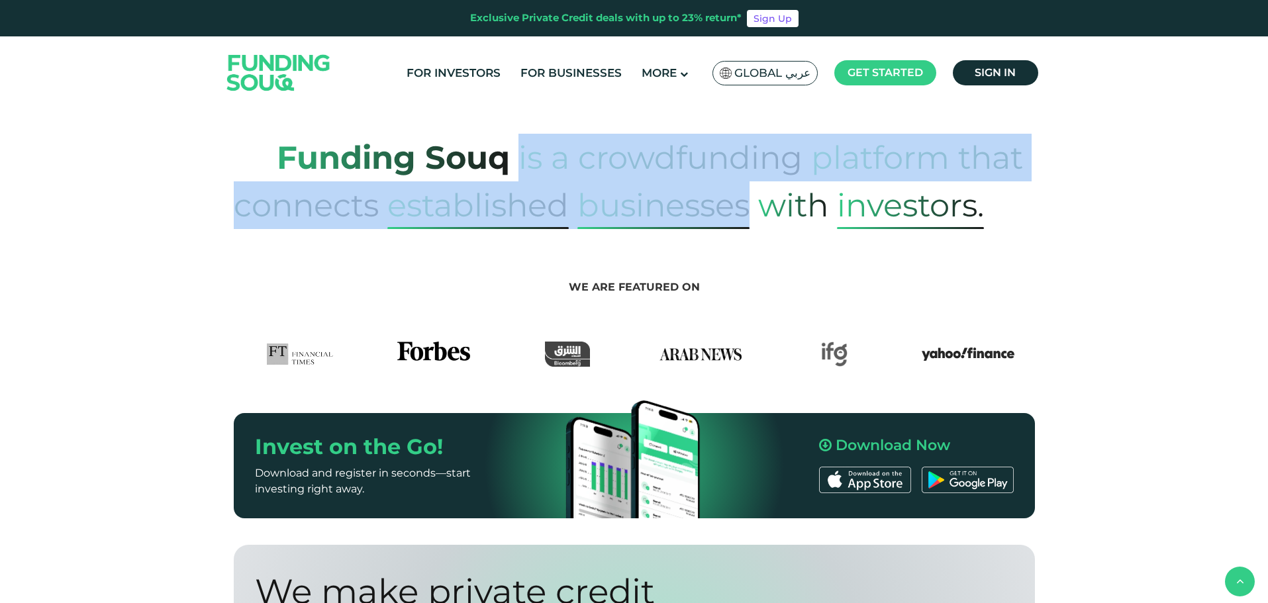
drag, startPoint x: 524, startPoint y: 147, endPoint x: 807, endPoint y: 209, distance: 290.0
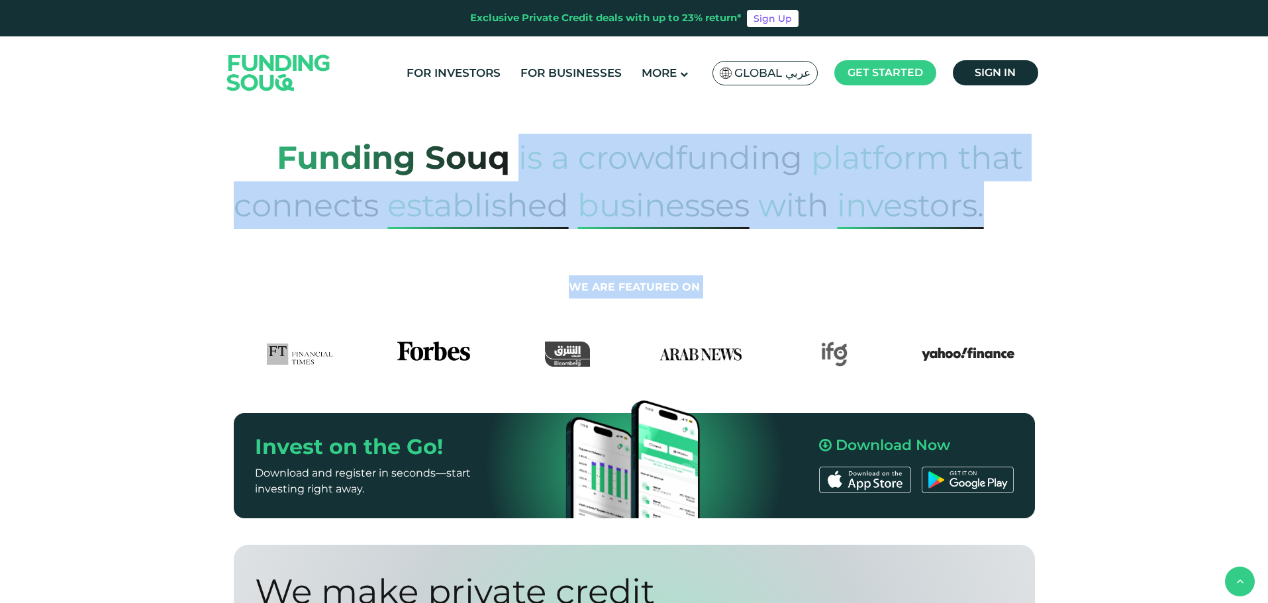
click at [808, 229] on section "We are featured on" at bounding box center [634, 298] width 1268 height 138
drag, startPoint x: 808, startPoint y: 208, endPoint x: 662, endPoint y: 147, distance: 158.5
click at [662, 147] on span "is a crowdfunding" at bounding box center [660, 157] width 284 height 65
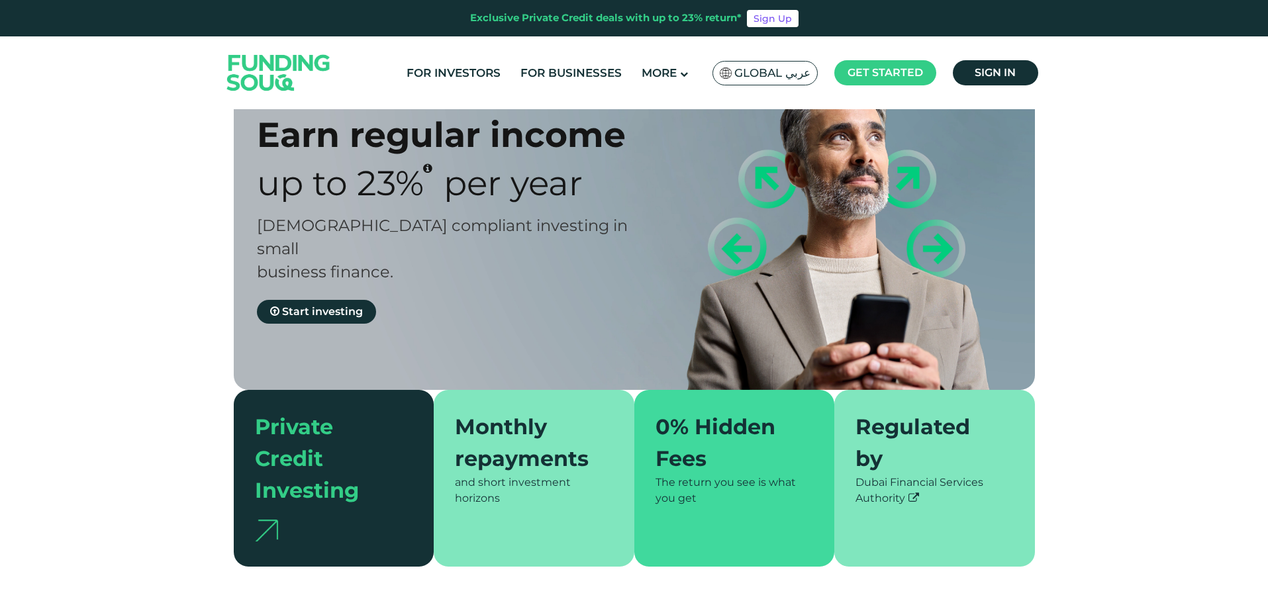
scroll to position [0, 0]
